Goal: Purchase product/service

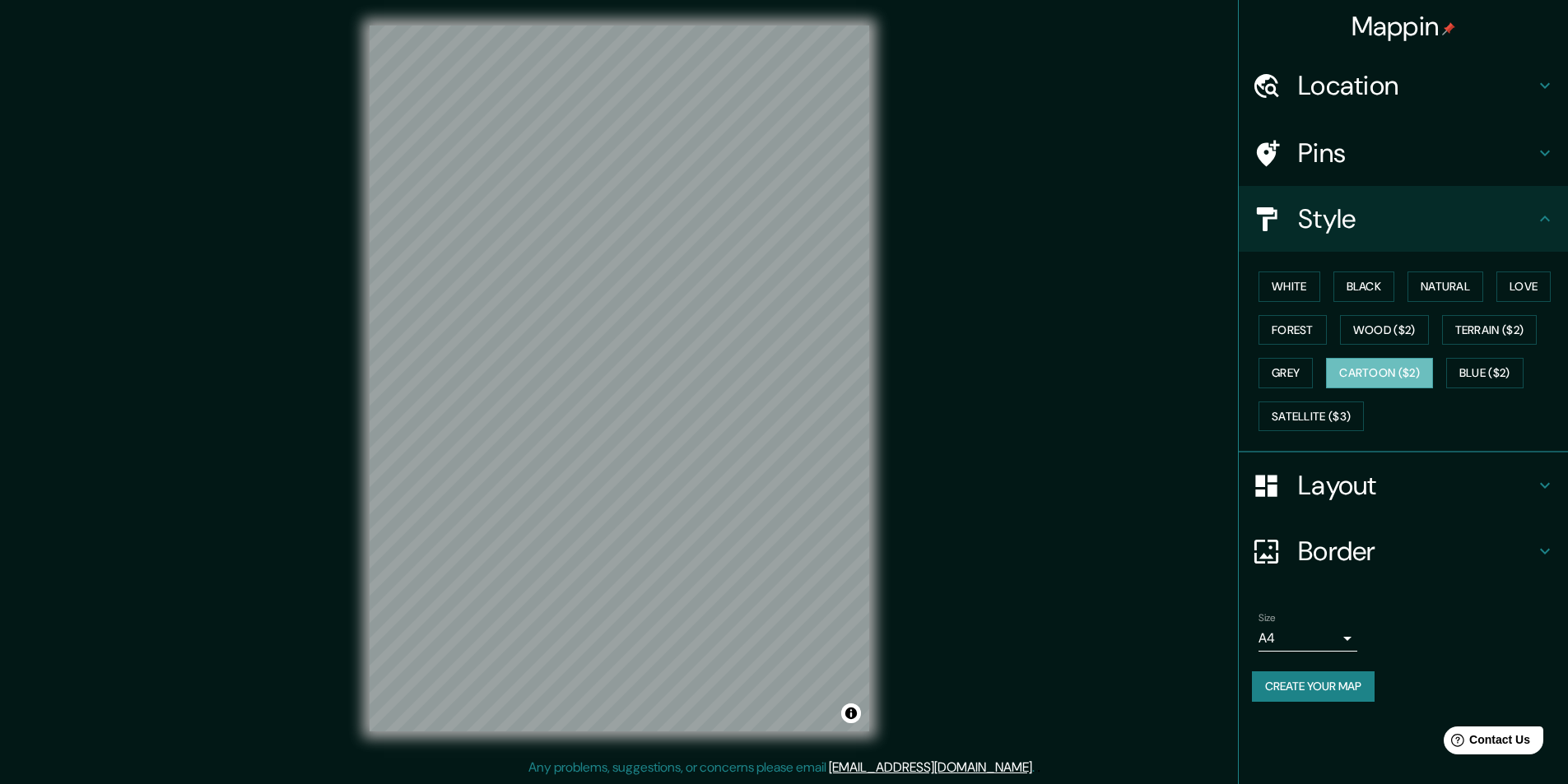
scroll to position [1, 0]
click at [1304, 408] on button "Satellite ($3)" at bounding box center [1311, 416] width 105 height 30
click at [1372, 384] on button "Cartoon ($2)" at bounding box center [1379, 373] width 107 height 30
click at [1291, 278] on button "White" at bounding box center [1289, 287] width 62 height 30
click at [1352, 288] on button "Black" at bounding box center [1364, 287] width 62 height 30
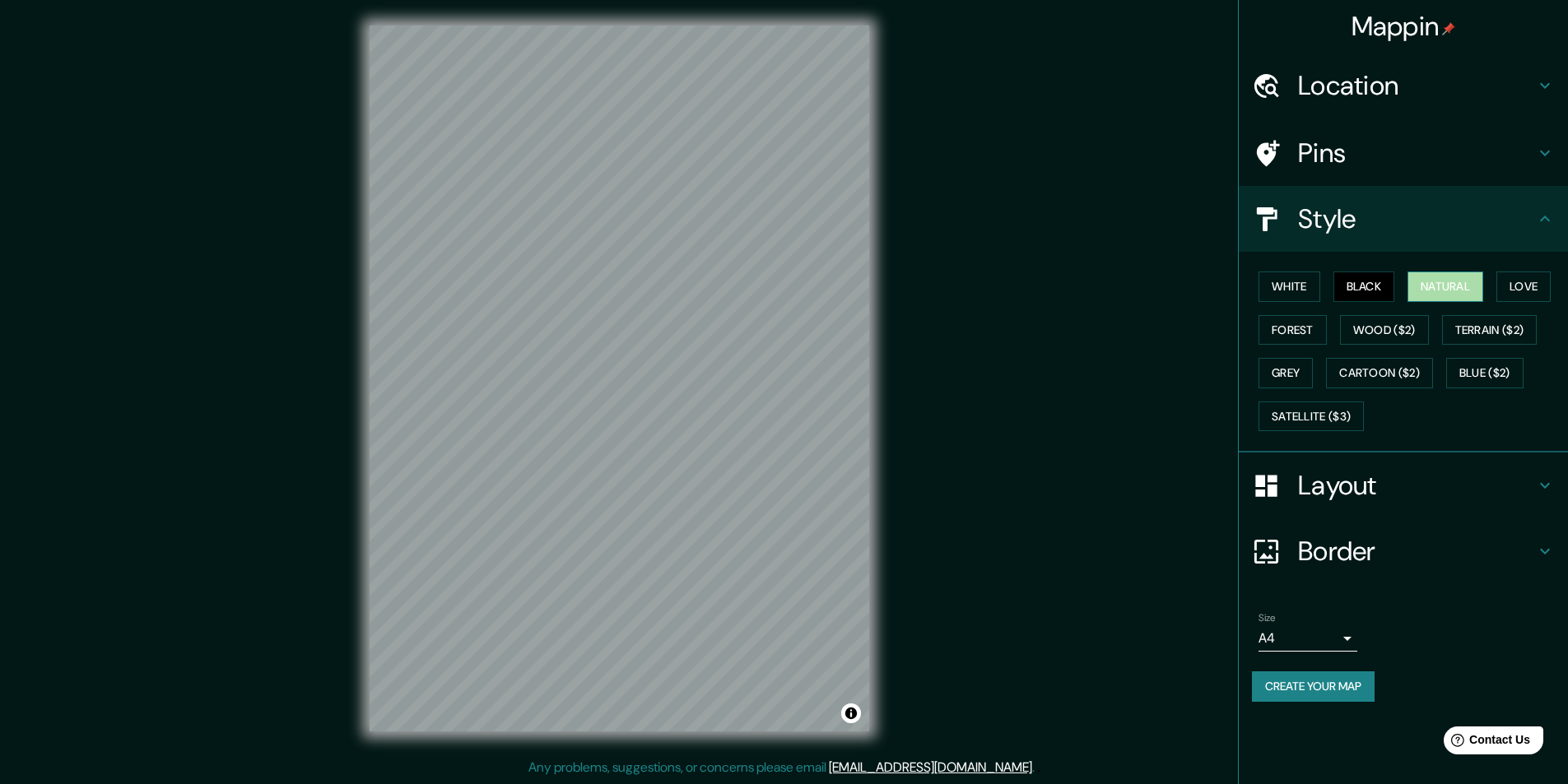
click at [1425, 292] on button "Natural" at bounding box center [1445, 287] width 76 height 30
click at [1526, 287] on button "Love" at bounding box center [1523, 287] width 54 height 30
click at [1533, 328] on button "Terrain ($2)" at bounding box center [1489, 330] width 95 height 30
click at [1480, 379] on button "Blue ($2)" at bounding box center [1485, 373] width 78 height 30
click at [1408, 332] on button "Wood ($2)" at bounding box center [1384, 330] width 89 height 30
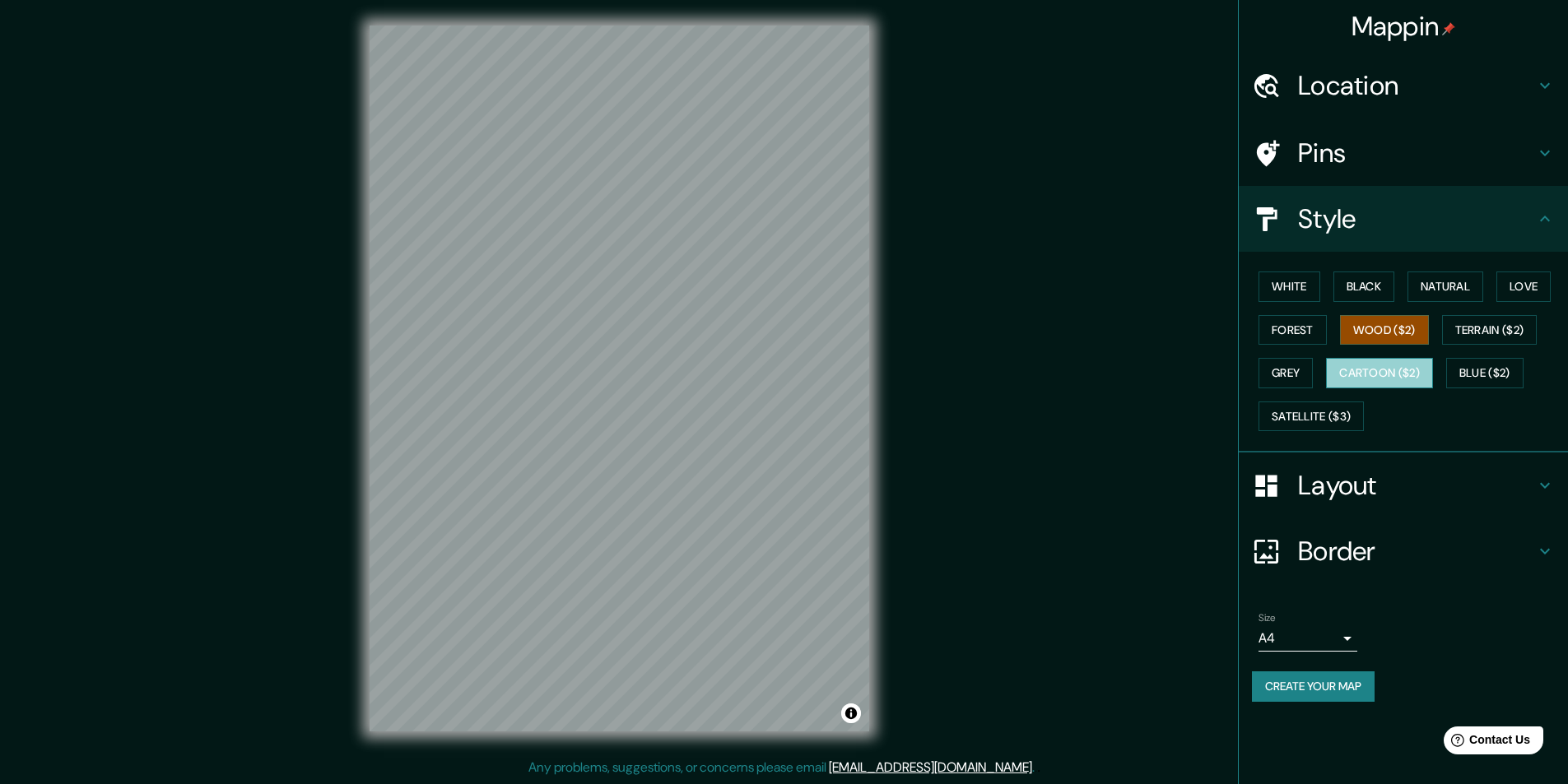
click at [1388, 362] on button "Cartoon ($2)" at bounding box center [1379, 373] width 107 height 30
click at [1297, 324] on button "Forest" at bounding box center [1293, 330] width 69 height 30
click at [1280, 365] on button "Grey" at bounding box center [1285, 373] width 54 height 30
